Goal: Transaction & Acquisition: Obtain resource

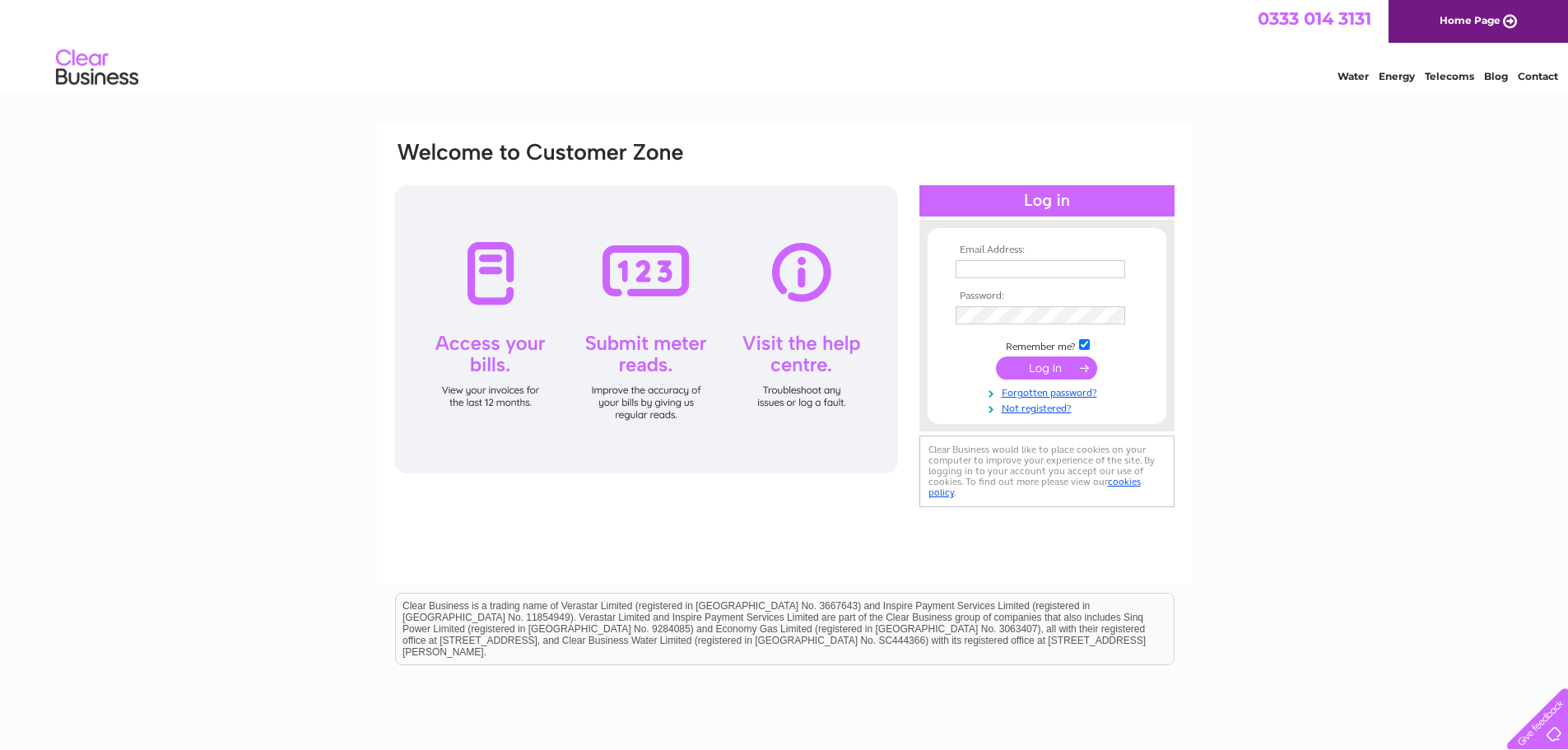
click at [978, 260] on input "text" at bounding box center [1040, 269] width 169 height 18
click at [1008, 323] on td at bounding box center [1047, 317] width 191 height 27
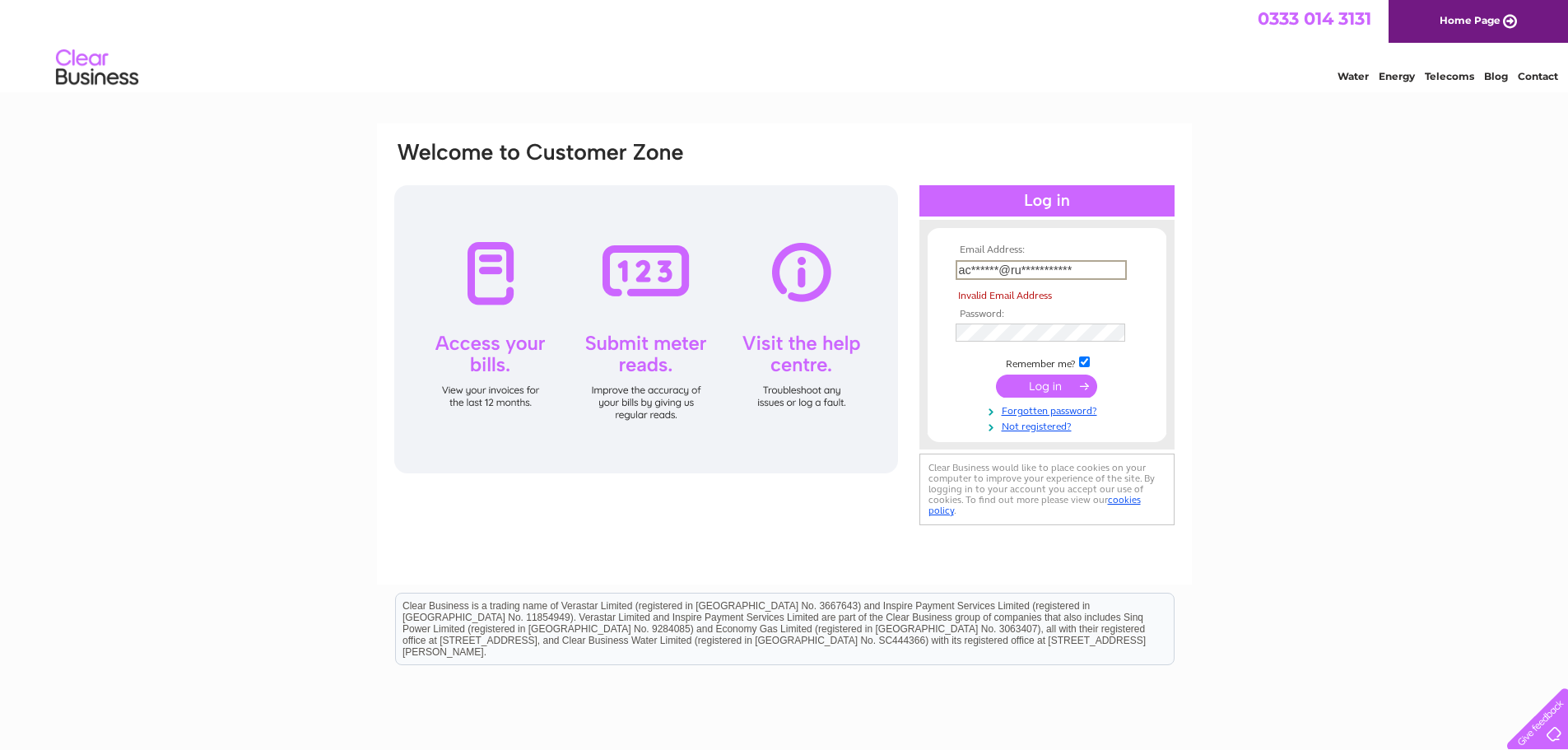
click at [1100, 264] on input "**********" at bounding box center [1040, 270] width 171 height 20
type input "a"
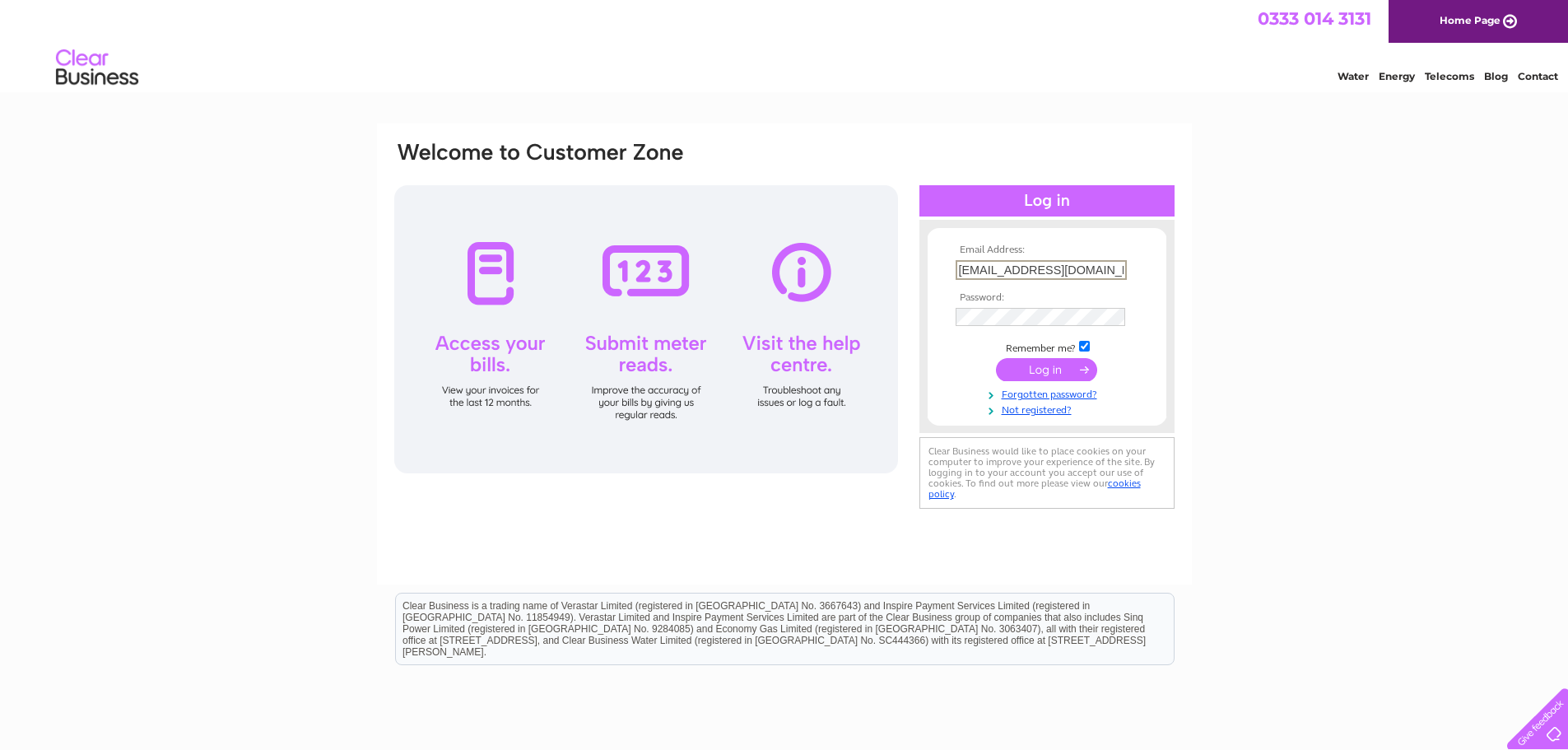
type input "accounts@rudegiant.com"
click at [1060, 366] on input "submit" at bounding box center [1046, 368] width 101 height 23
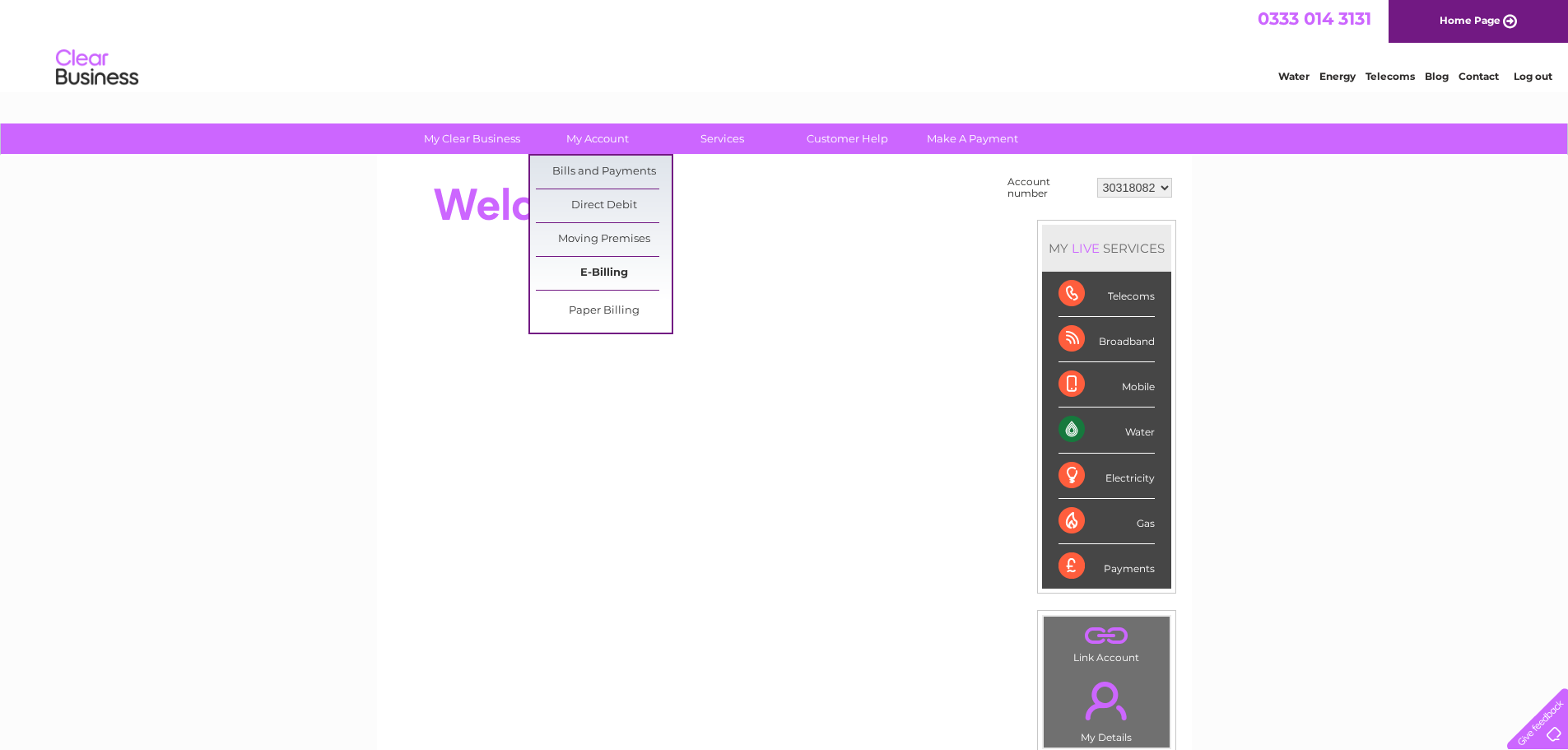
click at [607, 274] on link "E-Billing" at bounding box center [604, 273] width 136 height 33
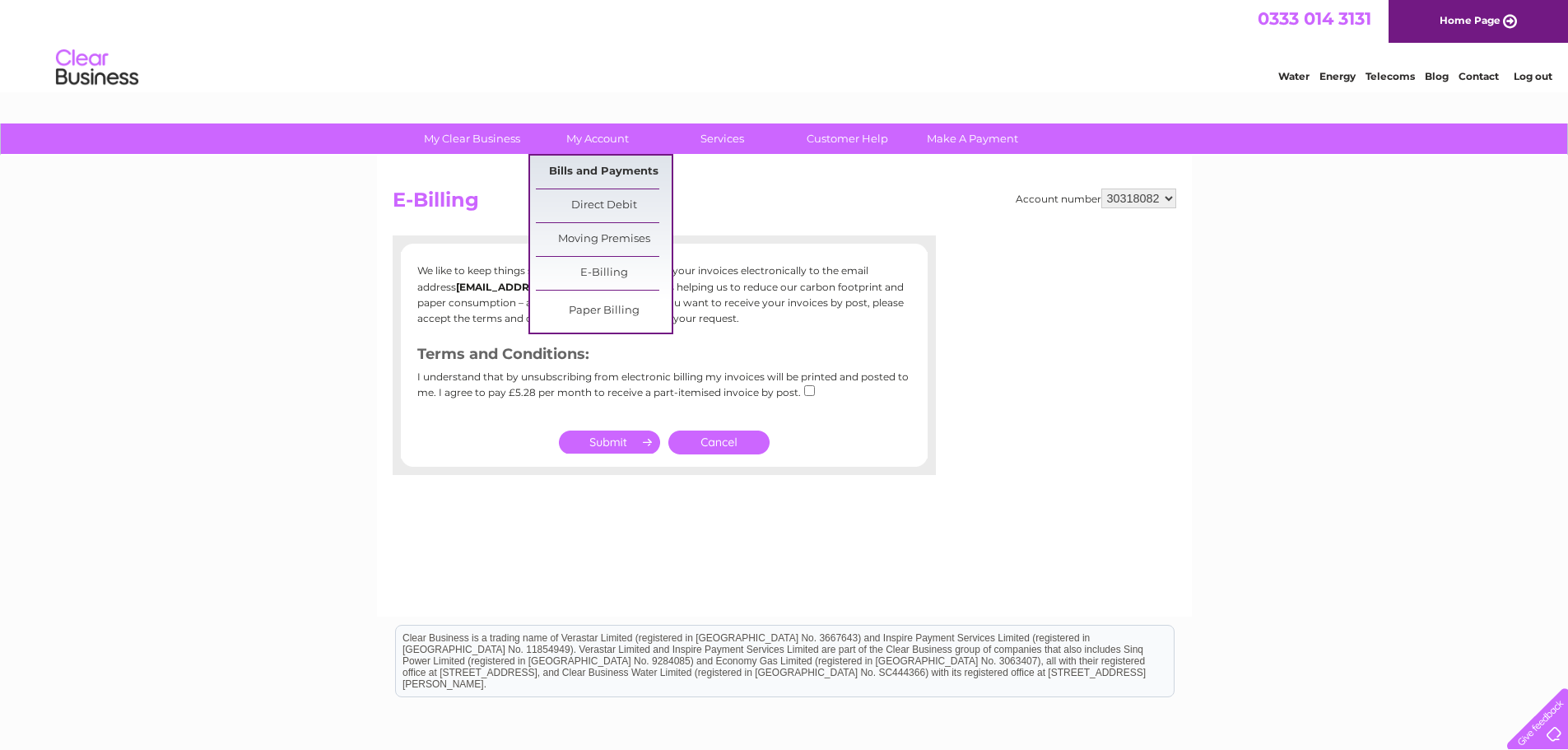
click at [607, 164] on link "Bills and Payments" at bounding box center [604, 172] width 136 height 33
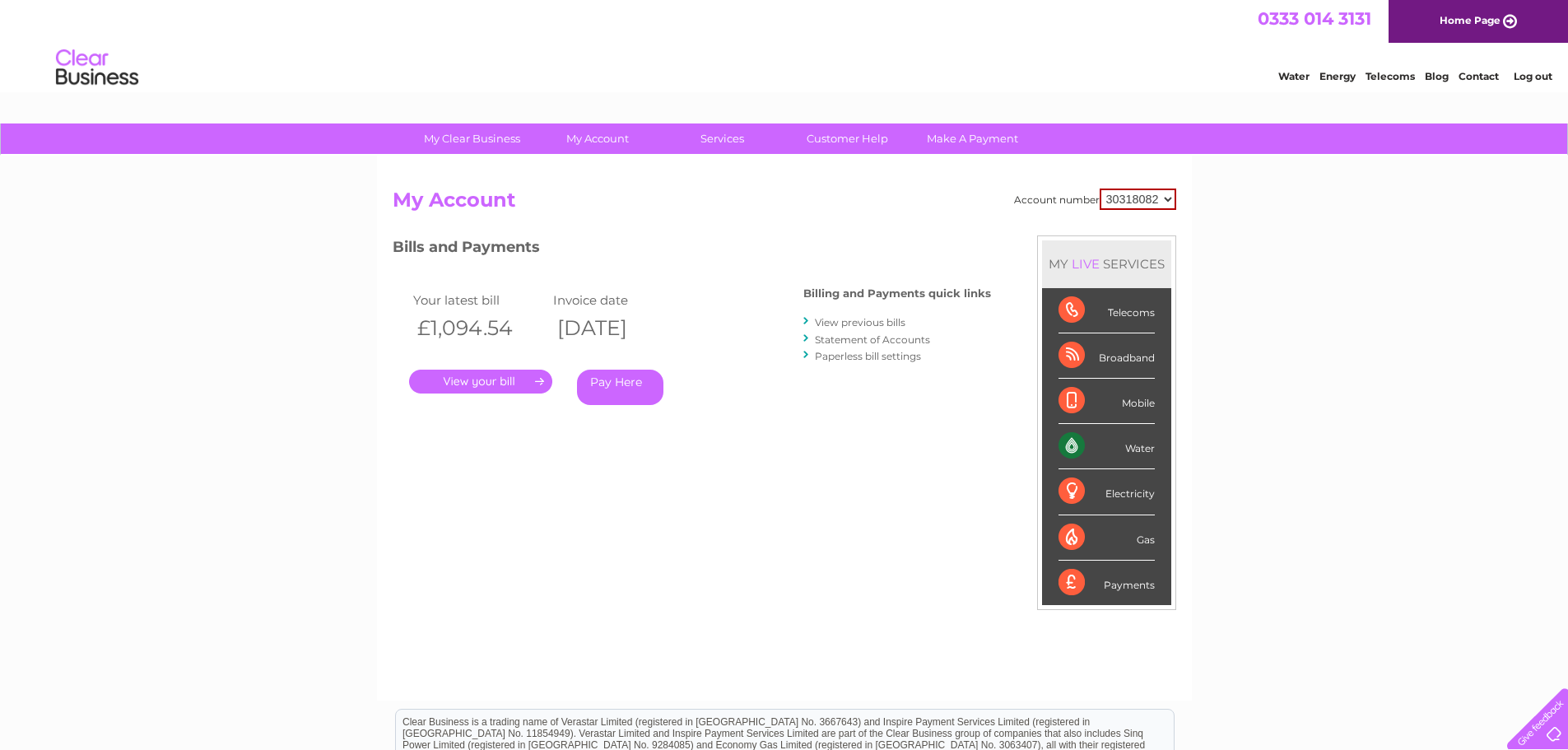
click at [491, 380] on link "." at bounding box center [480, 381] width 143 height 24
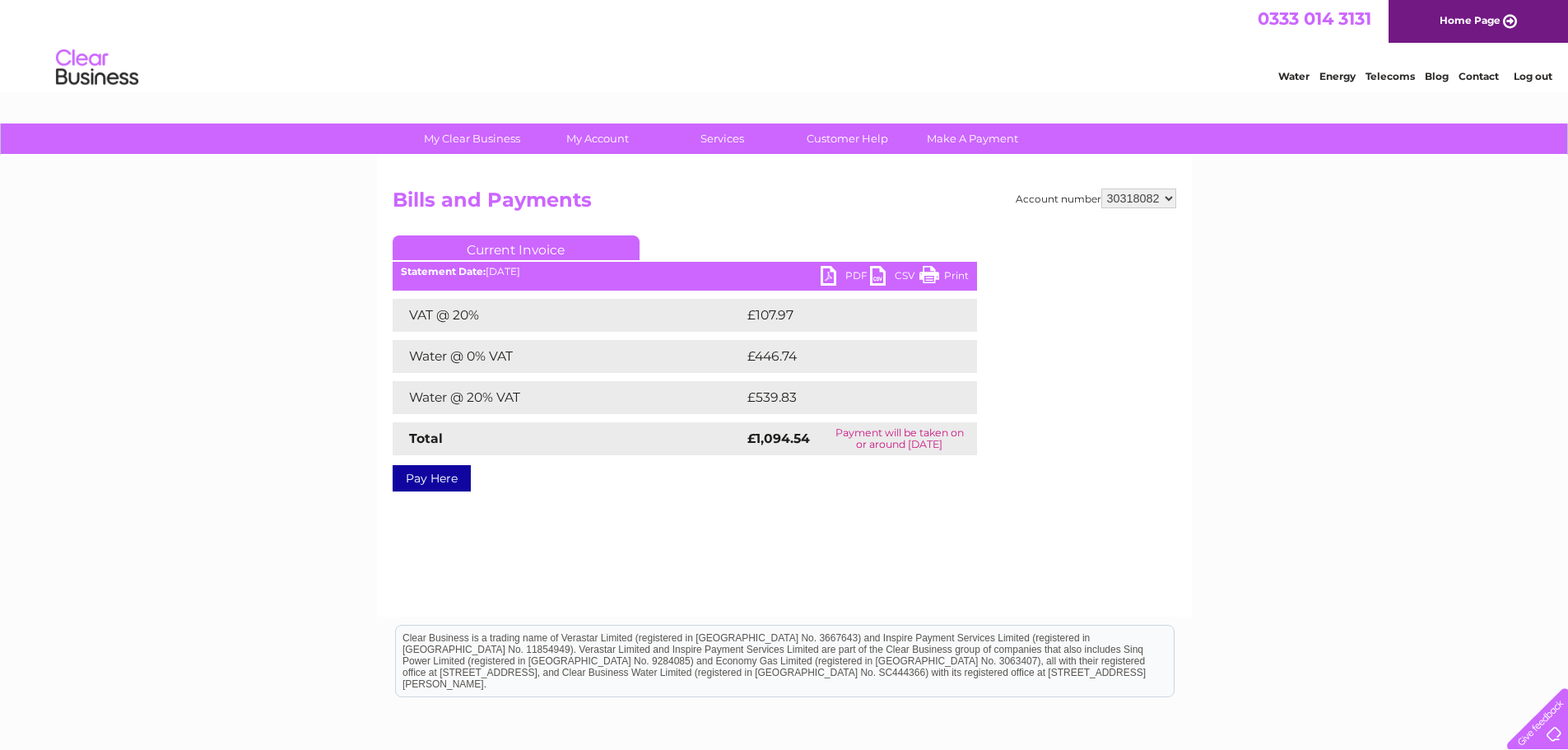
click at [856, 276] on link "PDF" at bounding box center [845, 278] width 49 height 24
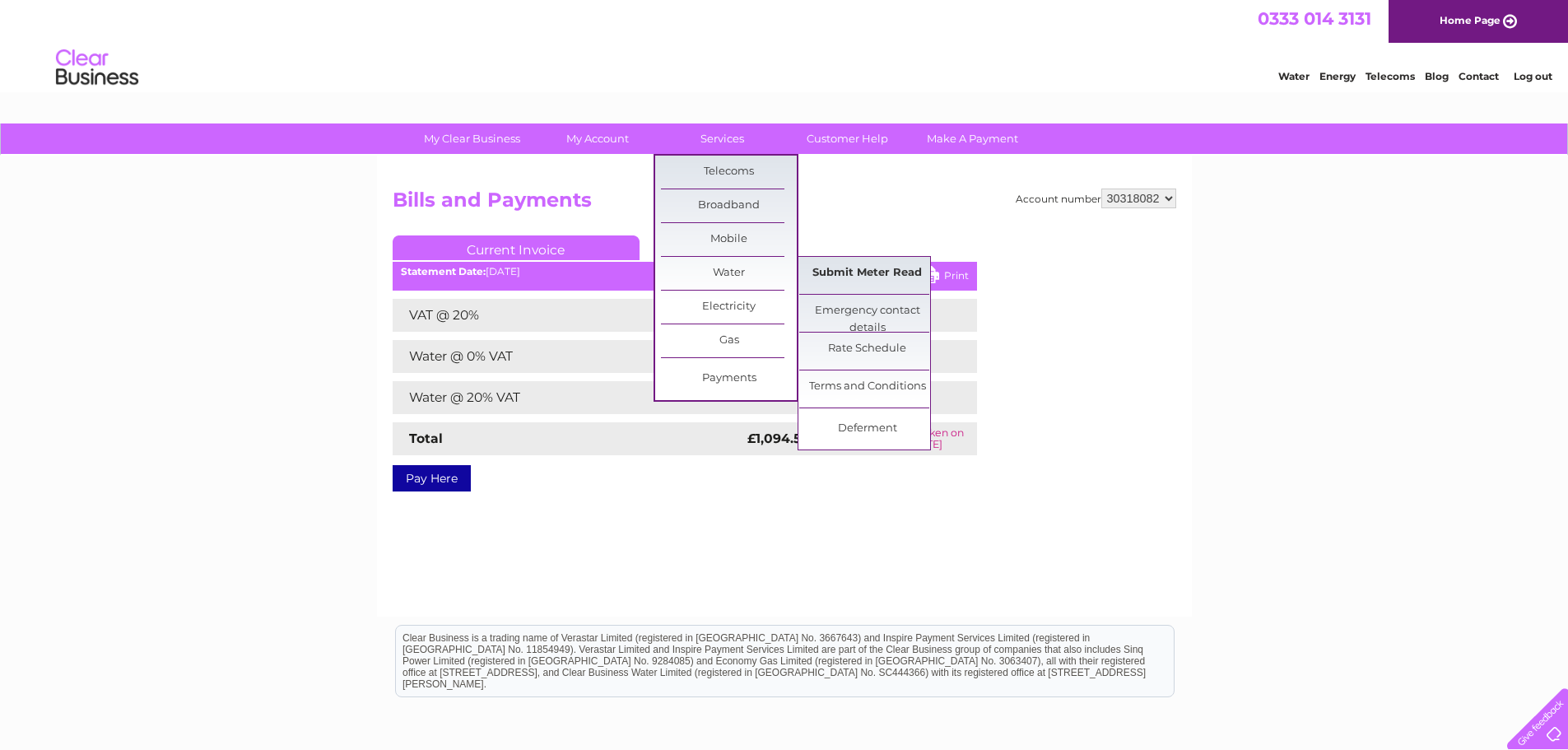
click at [835, 268] on link "Submit Meter Read" at bounding box center [867, 273] width 136 height 33
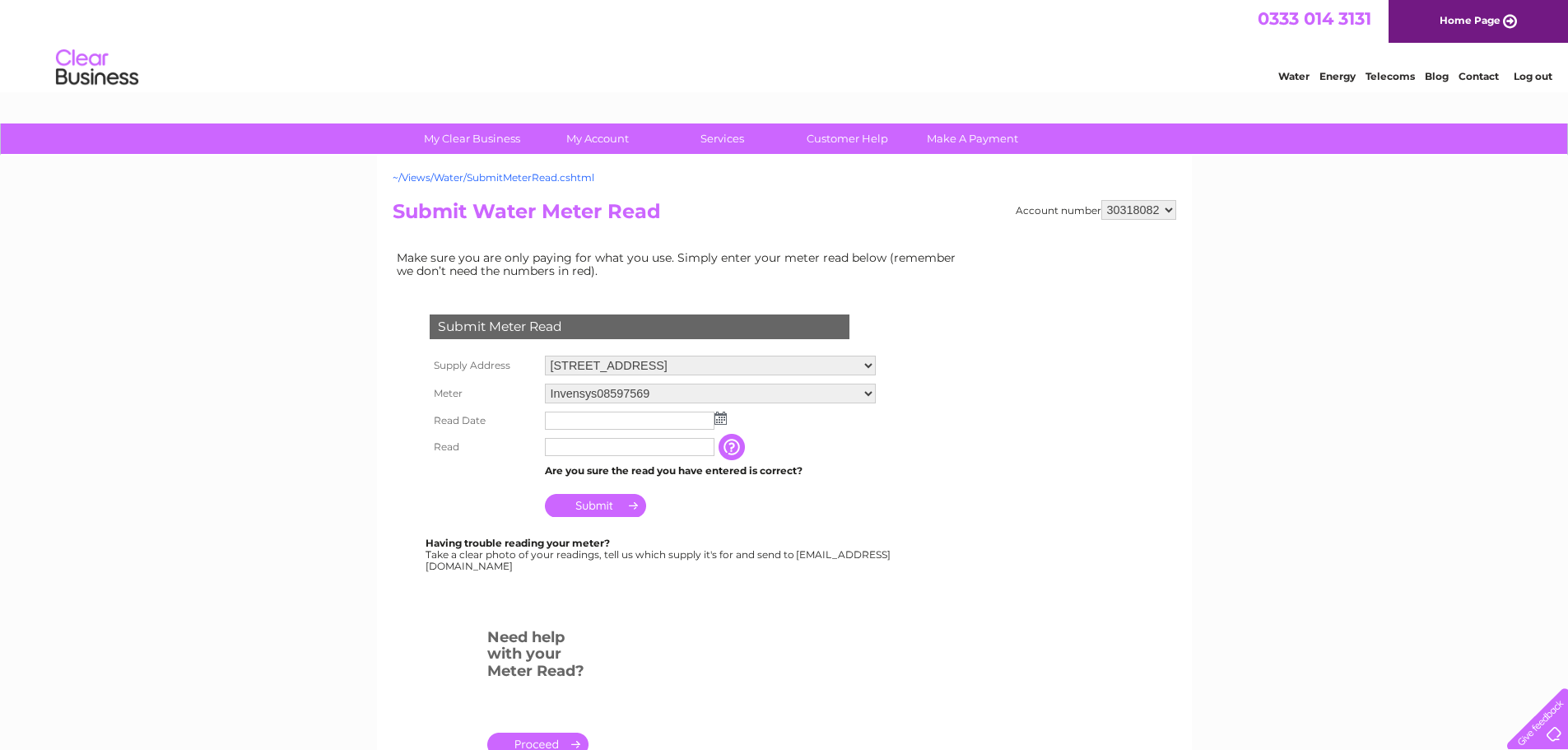
click at [550, 179] on link "~/Views/Water/SubmitMeterRead.cshtml" at bounding box center [493, 177] width 202 height 12
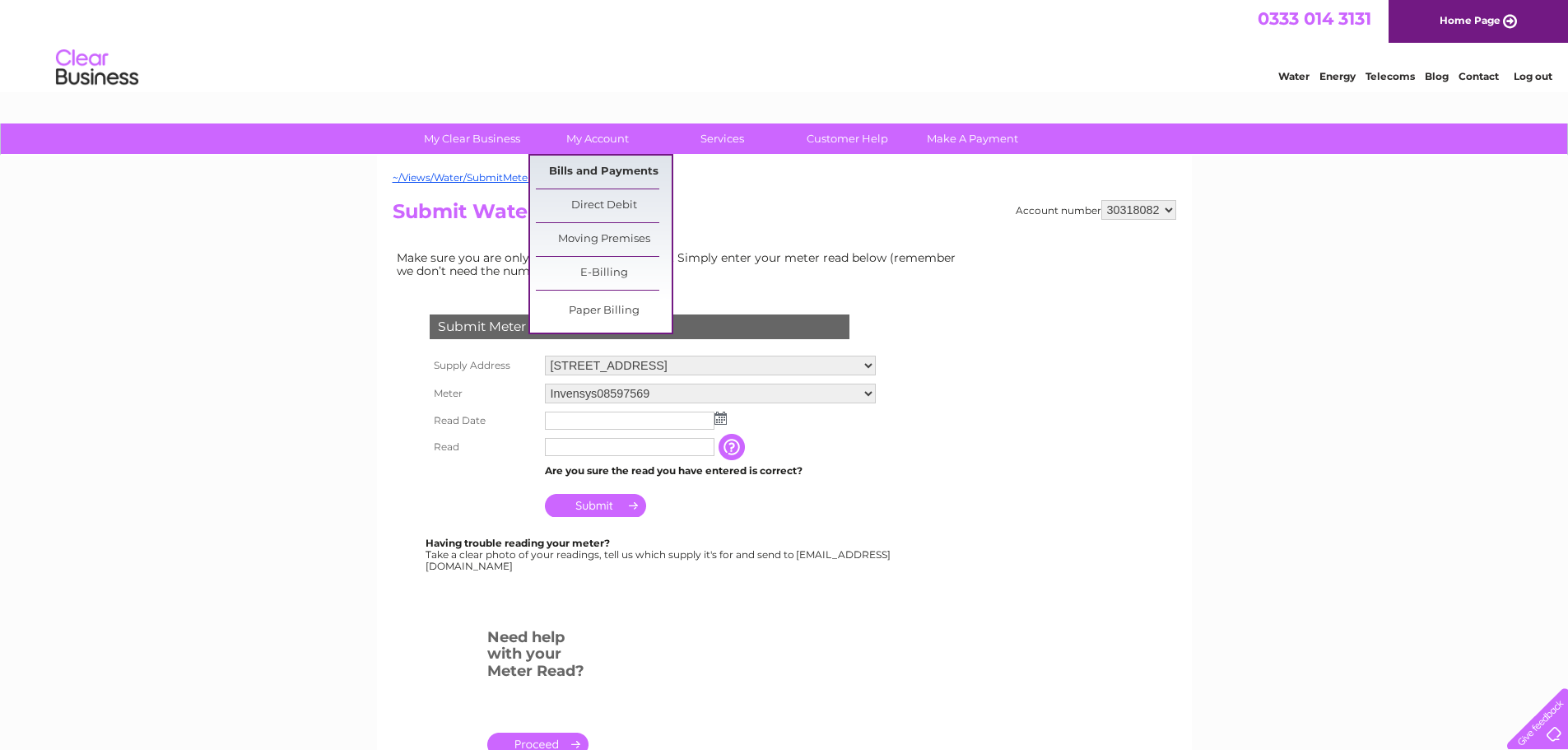
click at [580, 163] on link "Bills and Payments" at bounding box center [604, 172] width 136 height 33
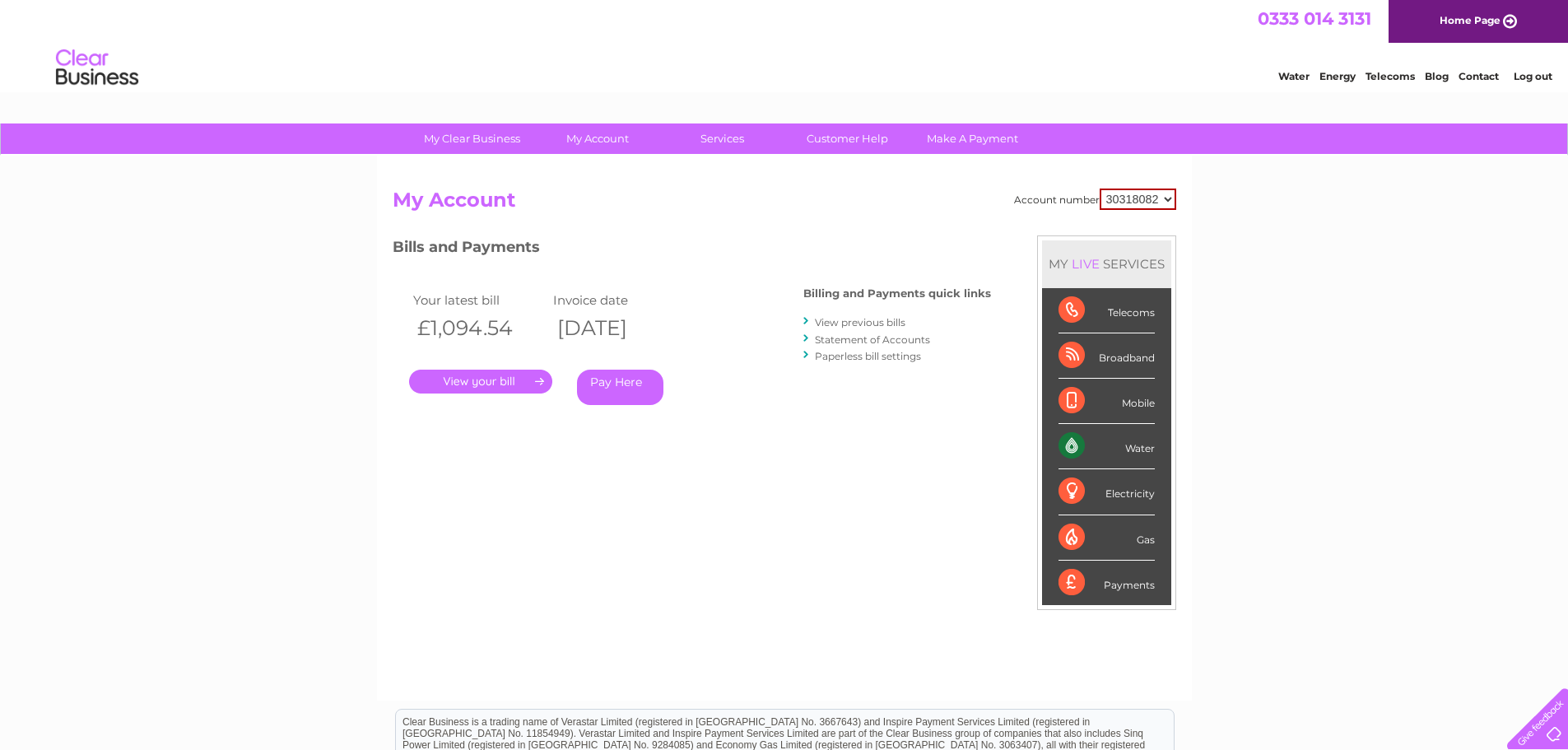
click at [857, 343] on link "Statement of Accounts" at bounding box center [873, 339] width 115 height 12
